Goal: Transaction & Acquisition: Purchase product/service

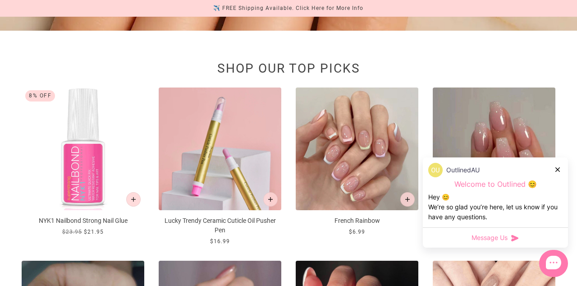
scroll to position [311, 0]
click at [558, 172] on icon at bounding box center [558, 169] width 5 height 5
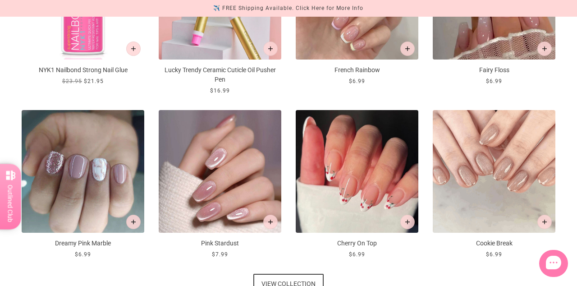
scroll to position [461, 0]
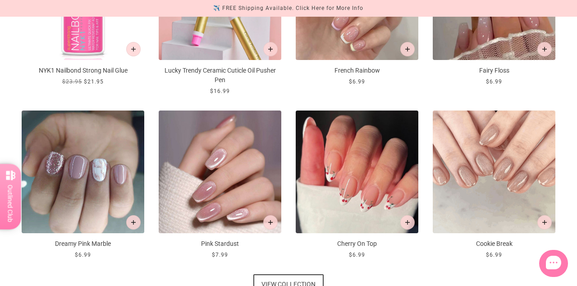
click at [365, 186] on img at bounding box center [357, 171] width 123 height 123
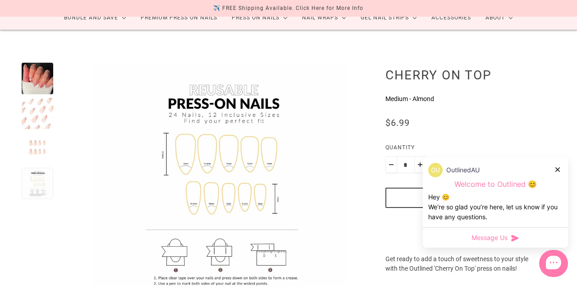
click at [559, 172] on icon at bounding box center [558, 169] width 5 height 5
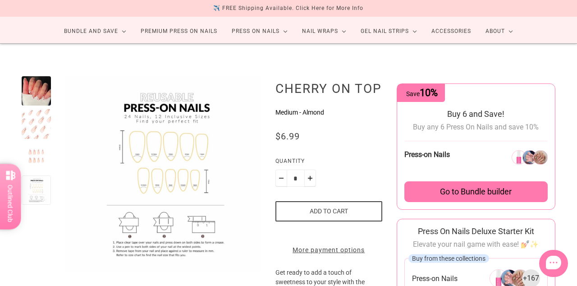
scroll to position [51, 0]
click at [39, 197] on div at bounding box center [36, 189] width 29 height 29
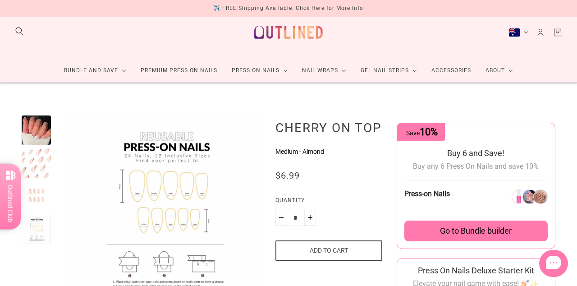
scroll to position [0, 0]
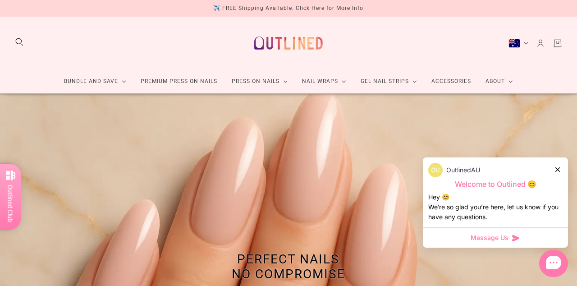
click at [278, 82] on link "Press On Nails" at bounding box center [260, 81] width 70 height 24
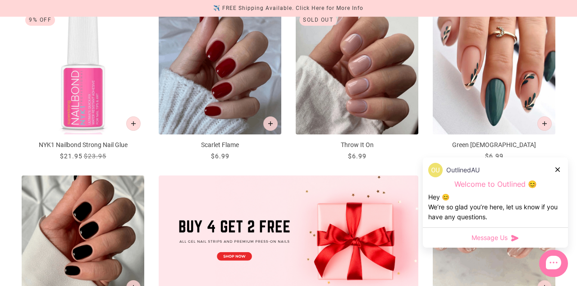
scroll to position [175, 0]
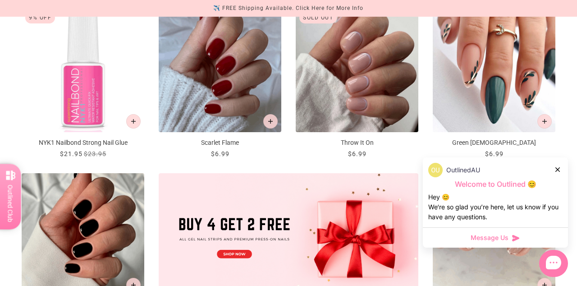
click at [559, 172] on icon at bounding box center [558, 169] width 5 height 5
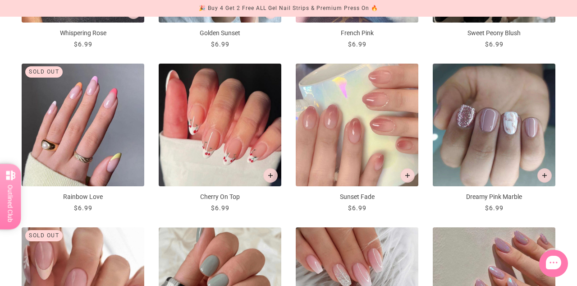
scroll to position [776, 0]
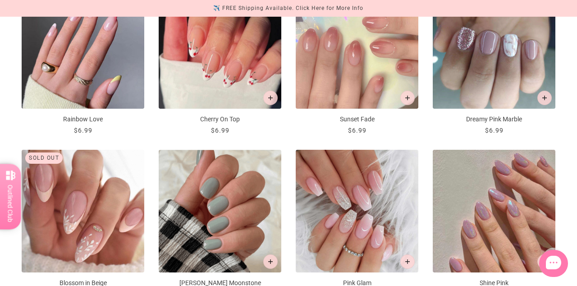
click at [81, 83] on img "Rainbow Love" at bounding box center [83, 47] width 123 height 123
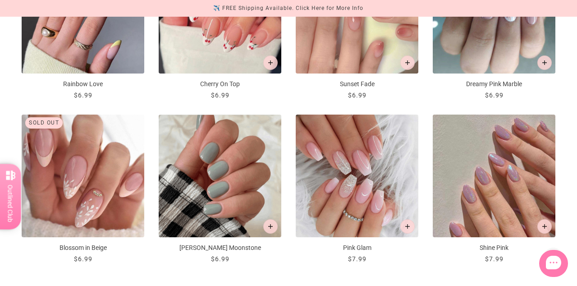
scroll to position [895, 0]
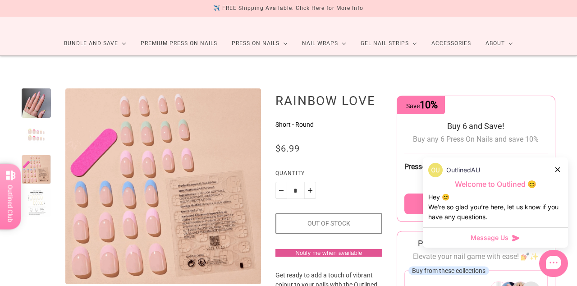
scroll to position [37, 0]
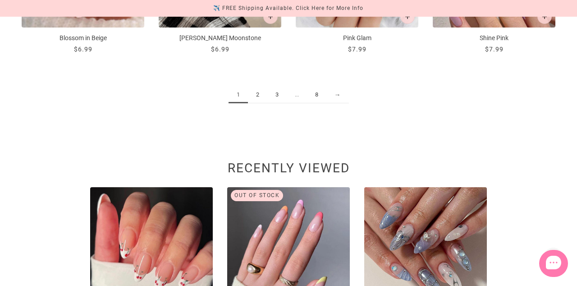
scroll to position [1247, 0]
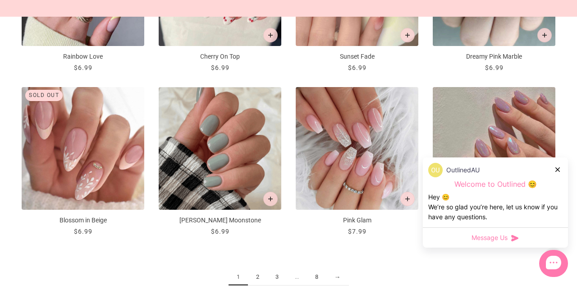
click at [559, 172] on icon at bounding box center [558, 169] width 5 height 5
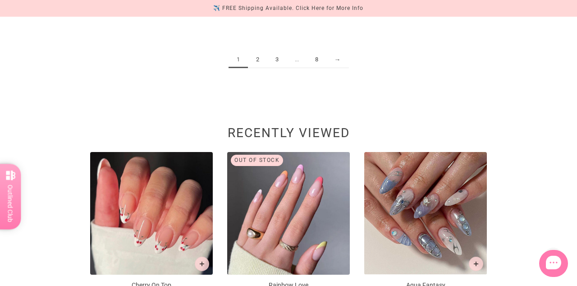
scroll to position [1134, 0]
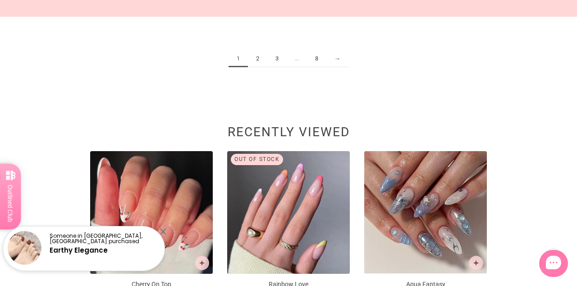
click at [257, 58] on link "2" at bounding box center [257, 59] width 19 height 17
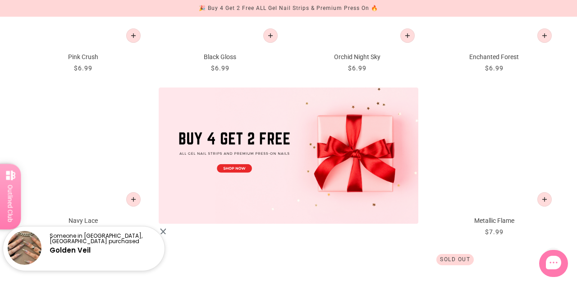
scroll to position [261, 0]
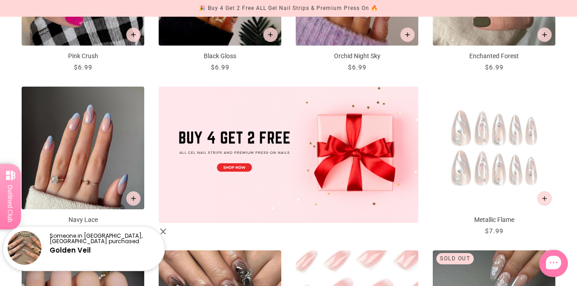
click at [64, 265] on div "Someone in [GEOGRAPHIC_DATA], [GEOGRAPHIC_DATA] purchased Golden Veil" at bounding box center [102, 248] width 115 height 34
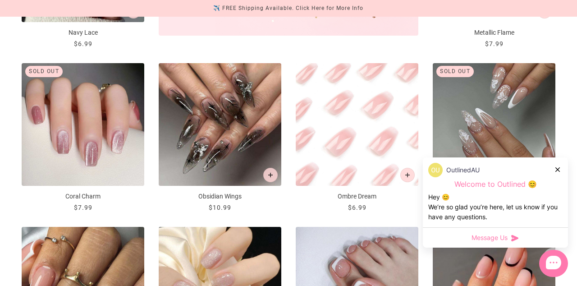
scroll to position [449, 0]
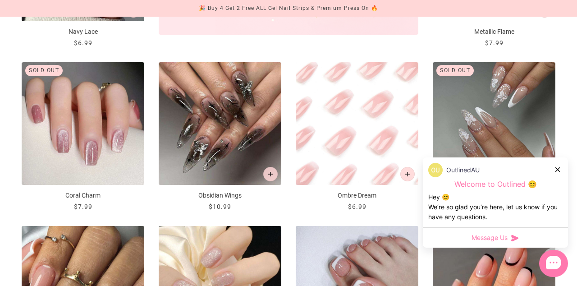
click at [558, 174] on div at bounding box center [558, 169] width 5 height 9
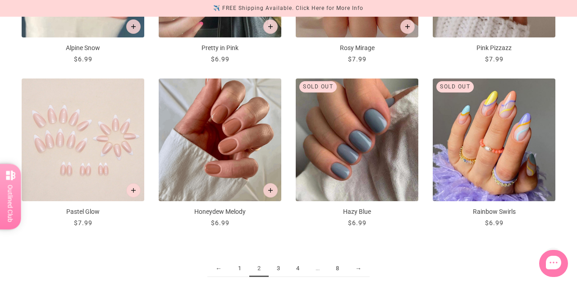
scroll to position [925, 0]
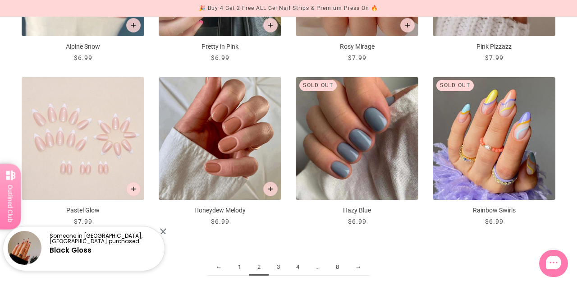
click at [277, 266] on link "3" at bounding box center [278, 267] width 19 height 17
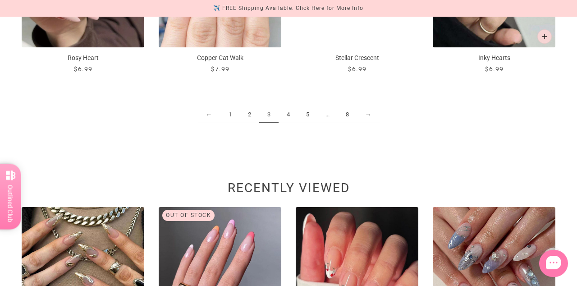
scroll to position [1066, 0]
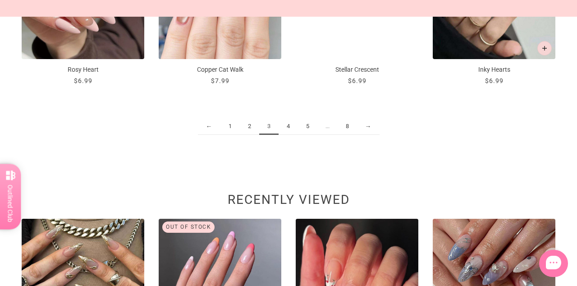
click at [370, 129] on link "→" at bounding box center [368, 126] width 23 height 17
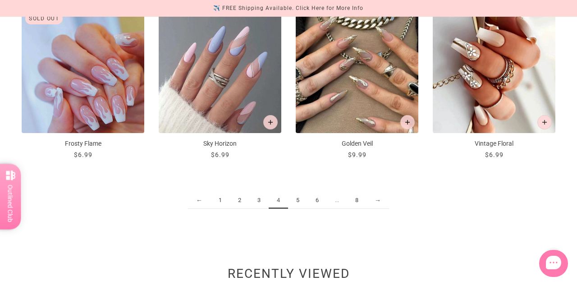
scroll to position [993, 0]
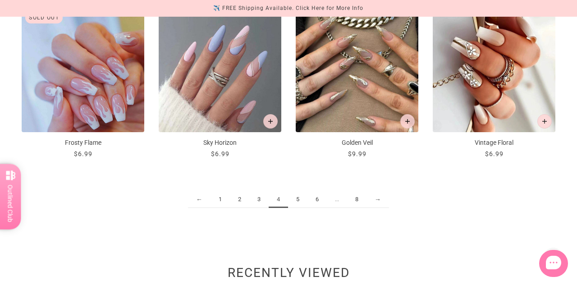
click at [380, 198] on link "→" at bounding box center [378, 199] width 23 height 17
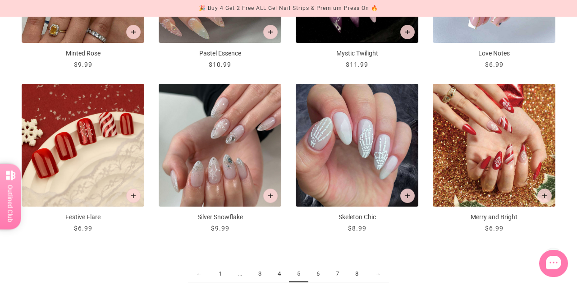
scroll to position [919, 0]
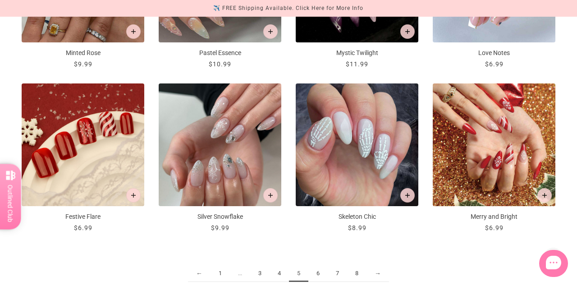
click at [378, 270] on link "→" at bounding box center [378, 273] width 23 height 17
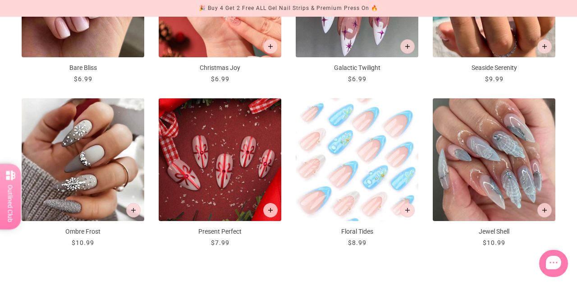
scroll to position [906, 0]
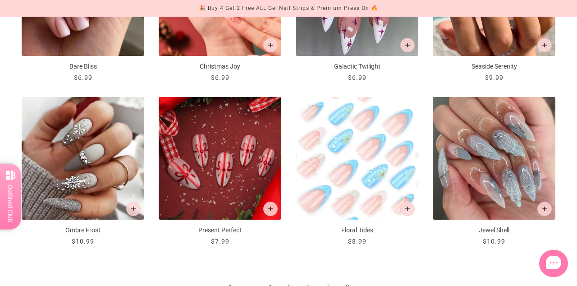
click at [370, 285] on link "→" at bounding box center [368, 287] width 23 height 17
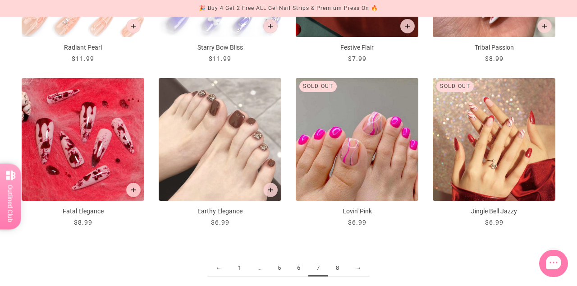
scroll to position [923, 0]
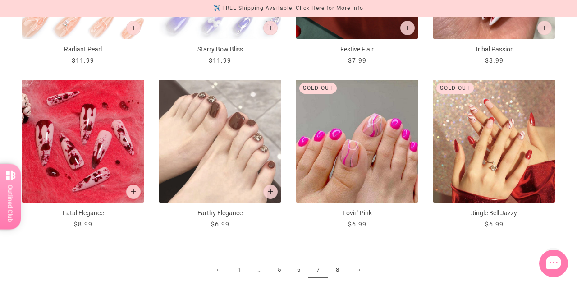
click at [218, 271] on link "←" at bounding box center [218, 270] width 23 height 17
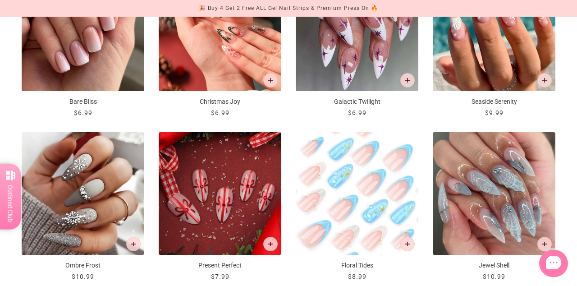
scroll to position [871, 0]
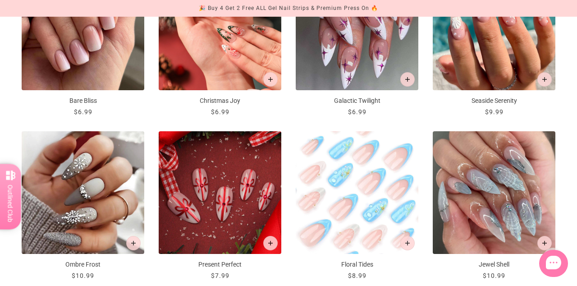
click at [542, 202] on img "Jewel Shell" at bounding box center [494, 192] width 123 height 123
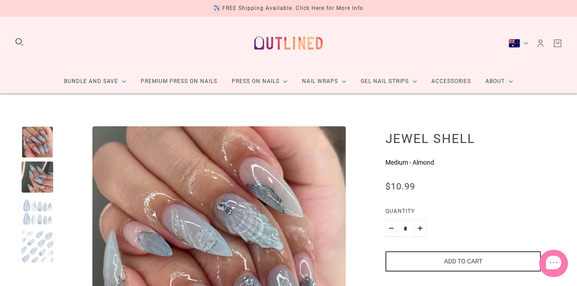
click at [23, 161] on div at bounding box center [38, 177] width 32 height 32
